Goal: Participate in discussion: Engage in conversation with other users on a specific topic

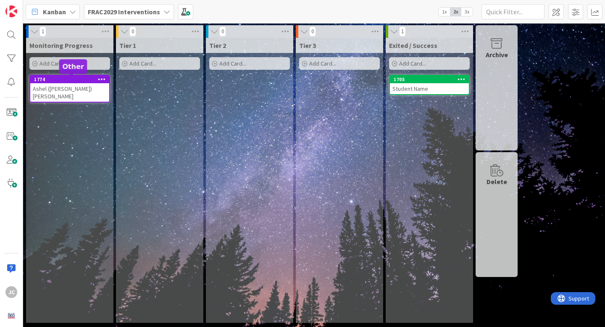
click at [77, 80] on div "1774" at bounding box center [71, 79] width 75 height 6
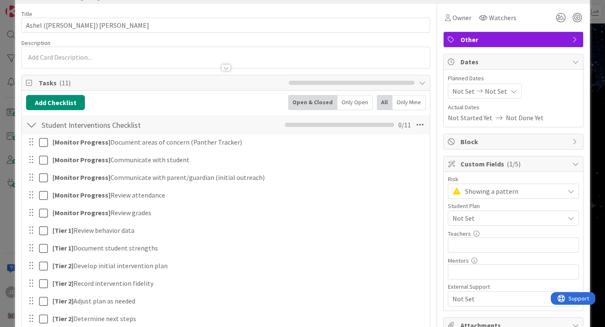
scroll to position [166, 0]
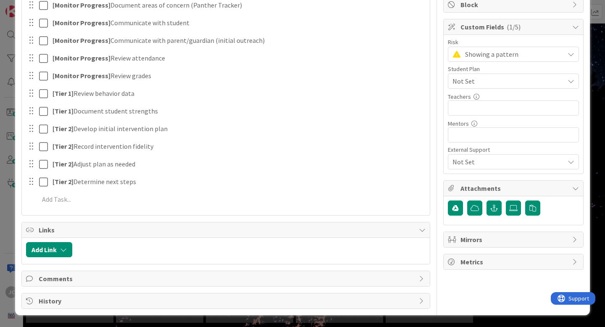
click at [50, 275] on span "Comments" at bounding box center [227, 278] width 376 height 10
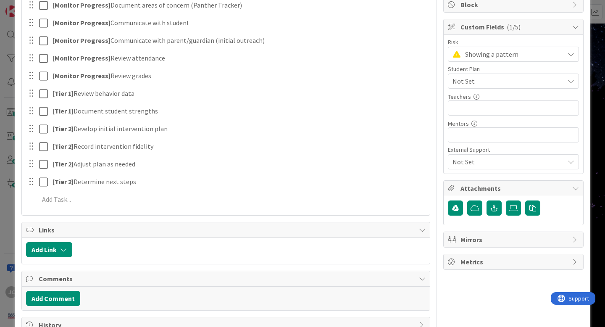
scroll to position [190, 0]
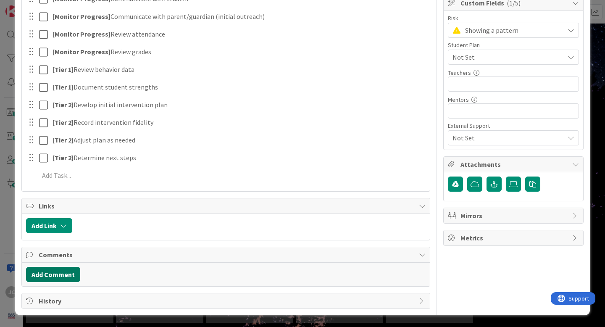
click at [42, 278] on button "Add Comment" at bounding box center [53, 274] width 54 height 15
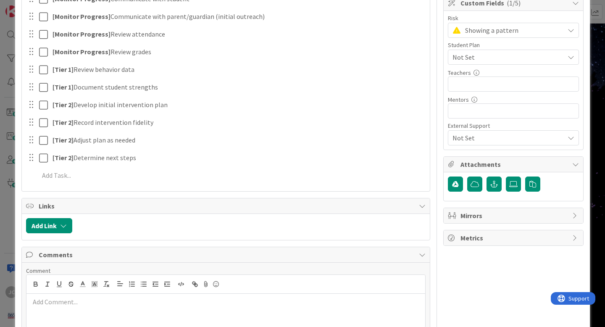
scroll to position [250, 0]
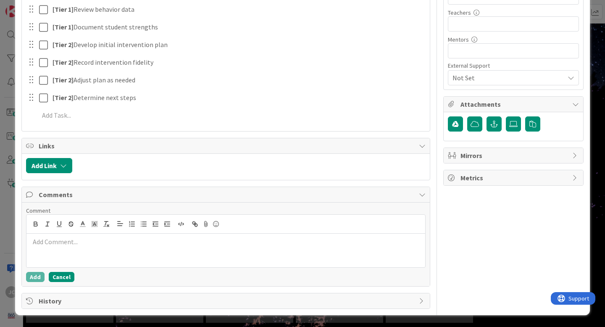
click at [60, 276] on button "Cancel" at bounding box center [62, 277] width 26 height 10
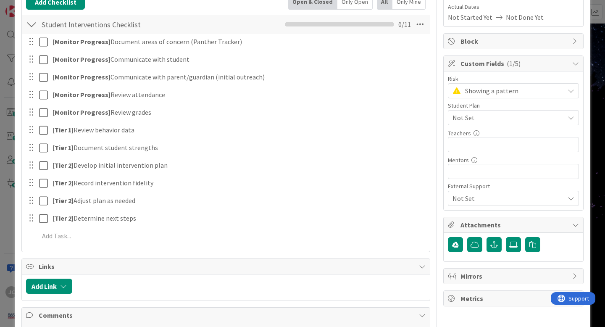
scroll to position [124, 0]
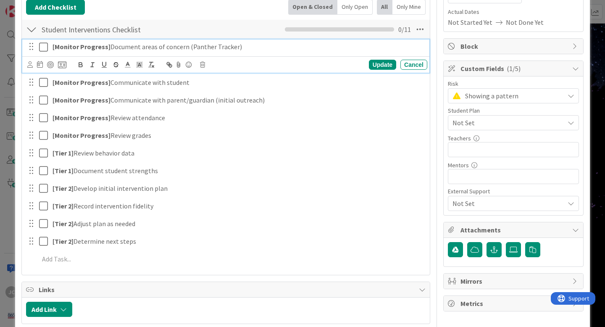
click at [42, 46] on icon at bounding box center [45, 47] width 13 height 10
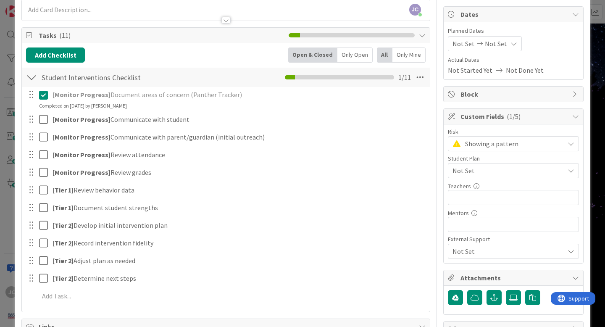
scroll to position [78, 0]
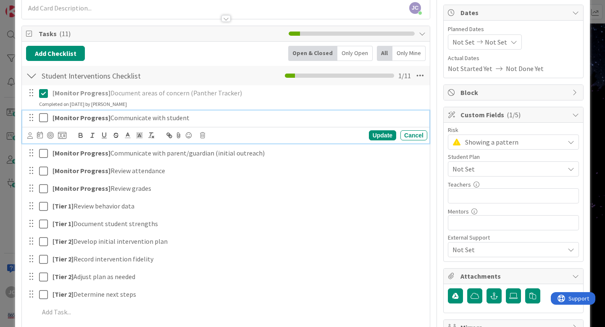
click at [40, 117] on icon at bounding box center [45, 118] width 13 height 10
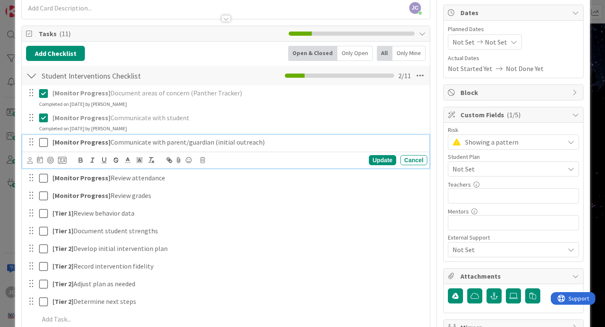
click at [44, 145] on icon at bounding box center [45, 142] width 13 height 10
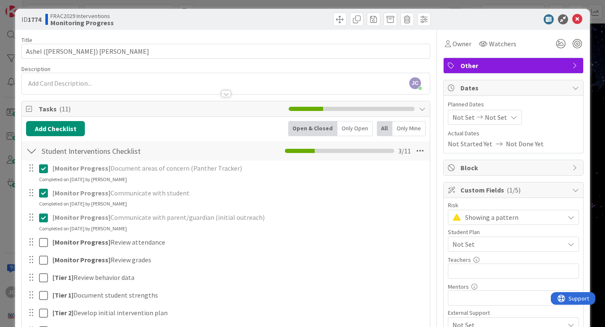
scroll to position [0, 0]
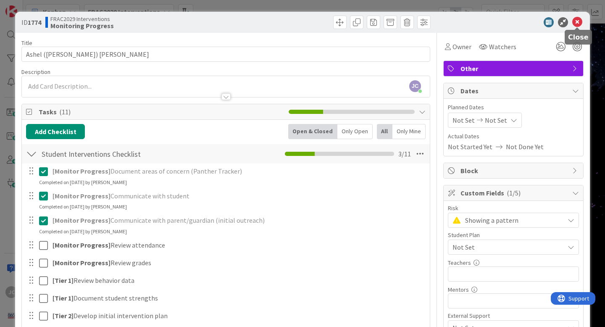
click at [576, 23] on icon at bounding box center [577, 22] width 10 height 10
